Goal: Browse casually

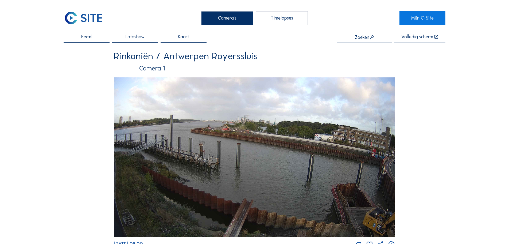
click at [279, 131] on img at bounding box center [255, 156] width 282 height 159
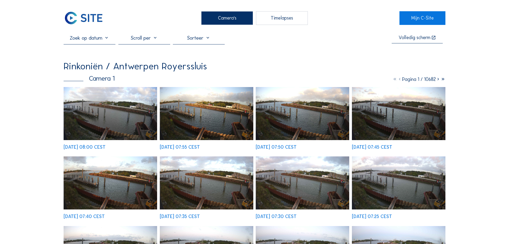
click at [98, 110] on img at bounding box center [111, 113] width 94 height 53
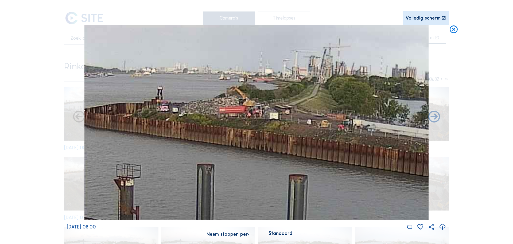
drag, startPoint x: 218, startPoint y: 99, endPoint x: 212, endPoint y: 105, distance: 7.9
click at [212, 105] on img at bounding box center [256, 122] width 345 height 195
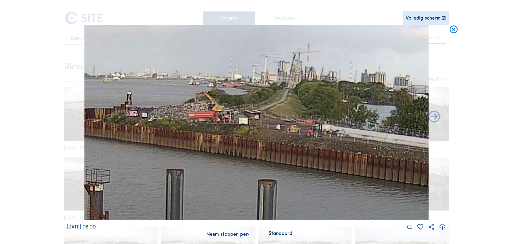
drag, startPoint x: 306, startPoint y: 100, endPoint x: 272, endPoint y: 105, distance: 34.1
click at [272, 105] on img at bounding box center [256, 122] width 345 height 195
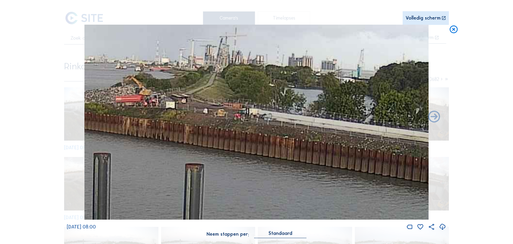
drag, startPoint x: 275, startPoint y: 94, endPoint x: 183, endPoint y: 78, distance: 92.8
click at [186, 76] on img at bounding box center [256, 122] width 345 height 195
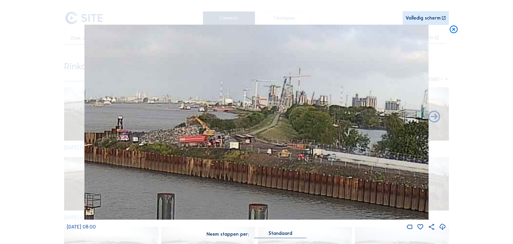
drag, startPoint x: 163, startPoint y: 87, endPoint x: 246, endPoint y: 132, distance: 94.3
click at [246, 132] on img at bounding box center [256, 122] width 345 height 195
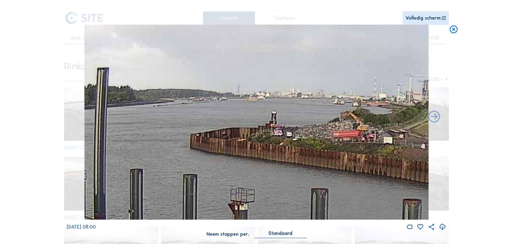
drag, startPoint x: 217, startPoint y: 125, endPoint x: 401, endPoint y: 113, distance: 184.1
click at [401, 113] on img at bounding box center [256, 122] width 345 height 195
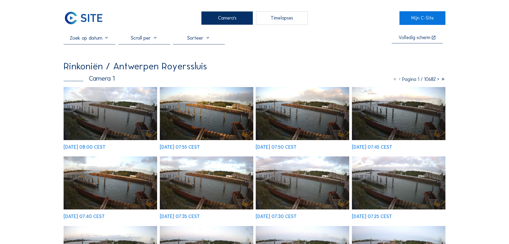
click at [214, 115] on img at bounding box center [207, 113] width 94 height 53
